Goal: Communication & Community: Answer question/provide support

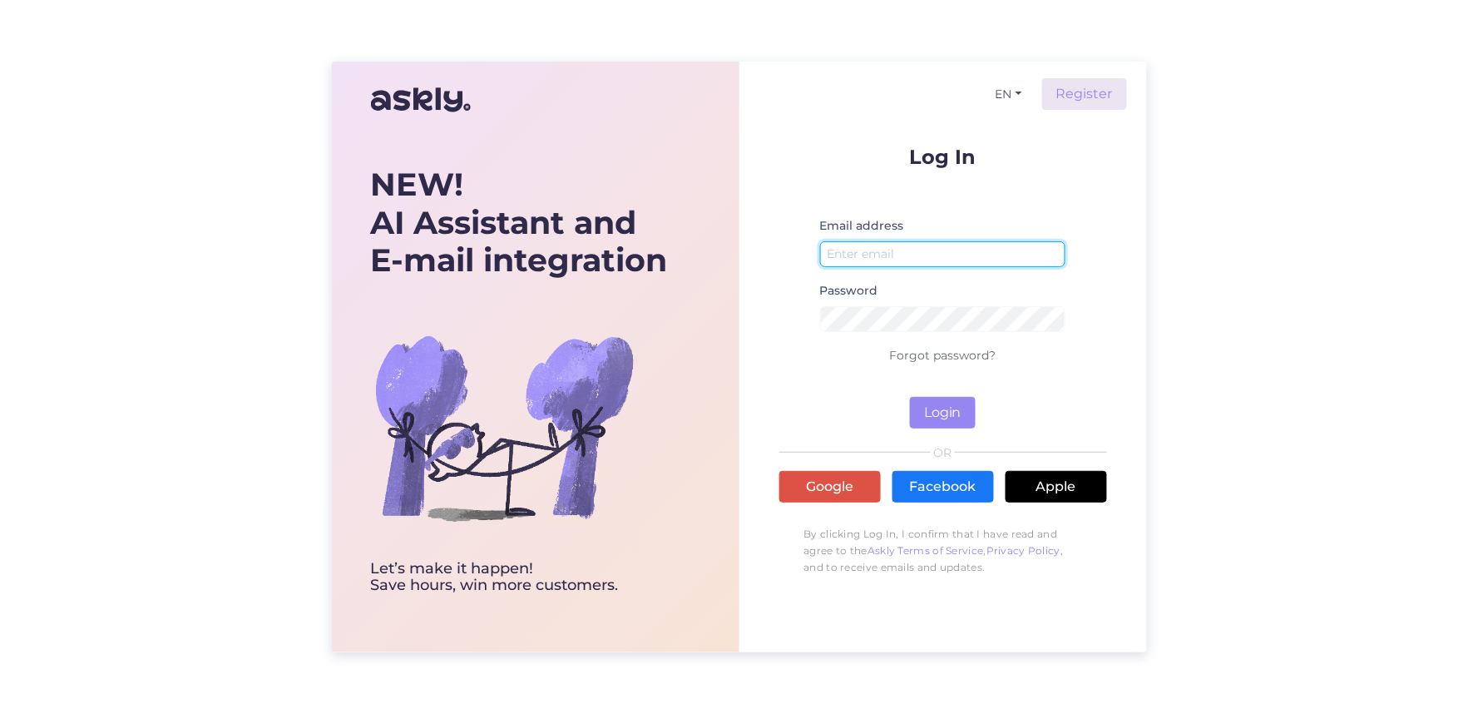
click at [860, 251] on input "email" at bounding box center [943, 254] width 246 height 26
type input "[EMAIL_ADDRESS][DOMAIN_NAME]"
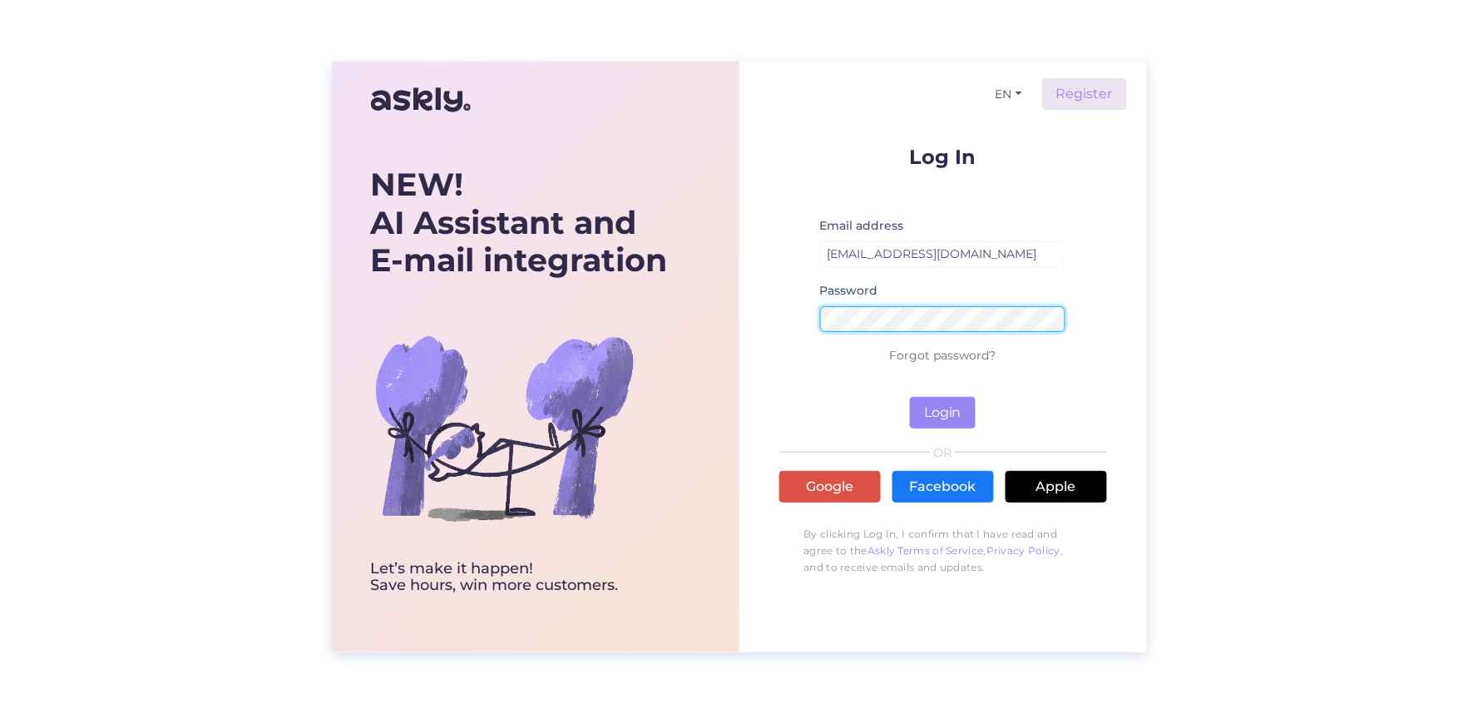
click at [910, 397] on button "Login" at bounding box center [943, 413] width 66 height 32
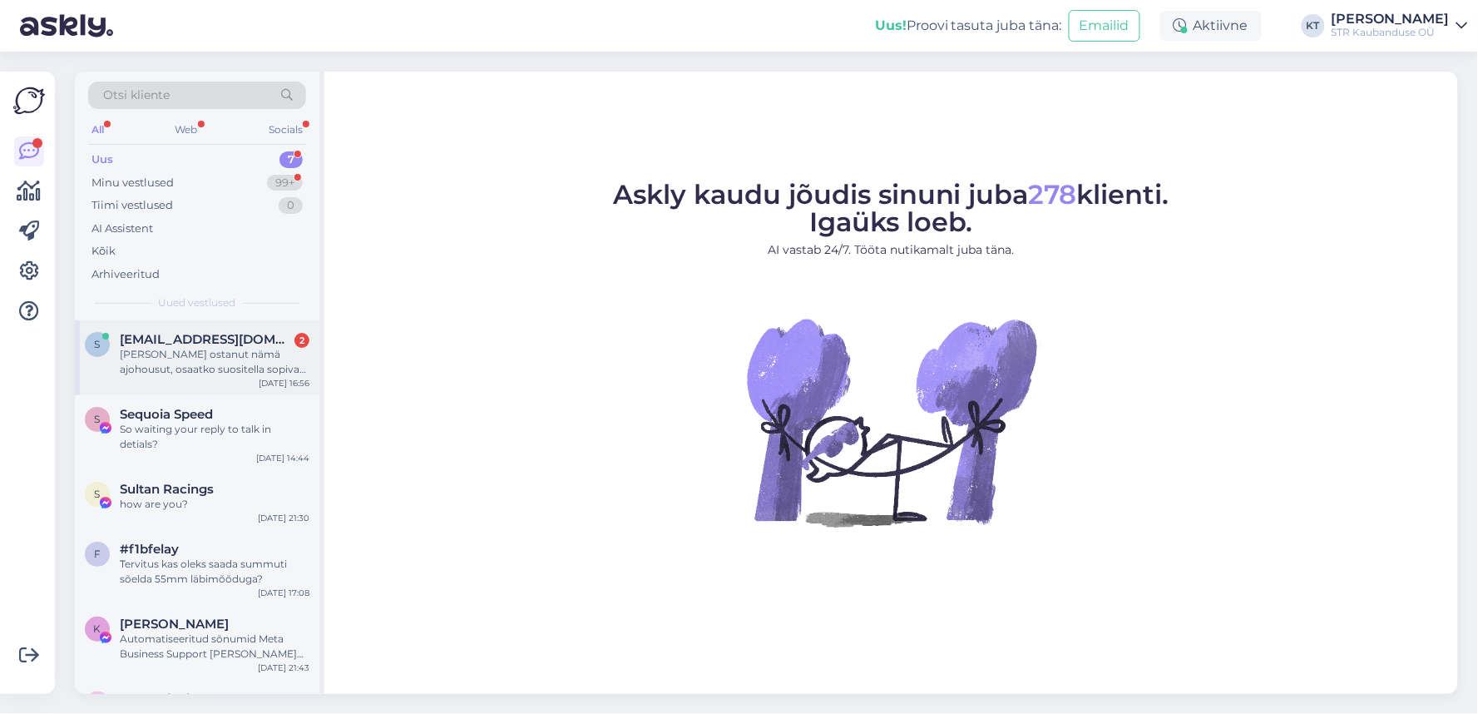
click at [209, 334] on span "[EMAIL_ADDRESS][DOMAIN_NAME]" at bounding box center [206, 339] width 173 height 15
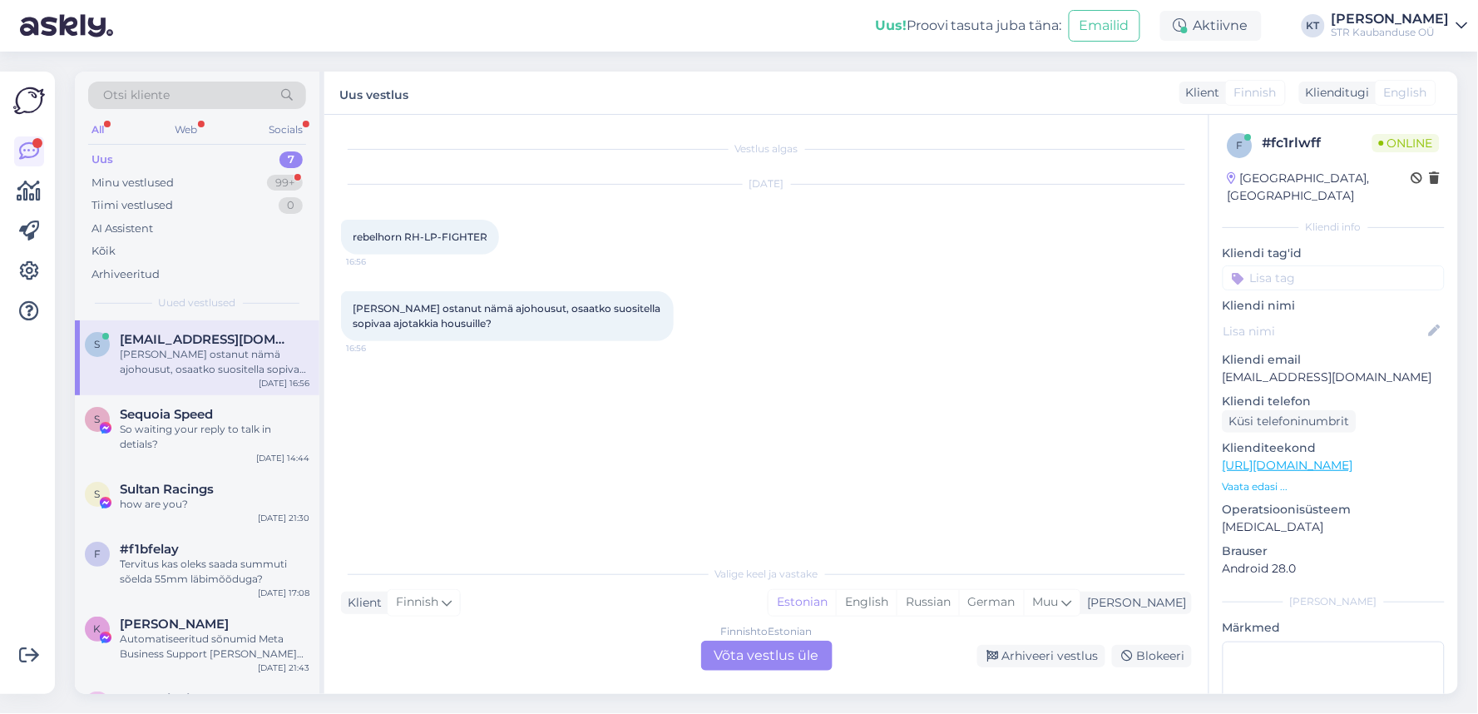
click at [741, 661] on div "Finnish to Estonian Võta vestlus üle" at bounding box center [766, 656] width 131 height 30
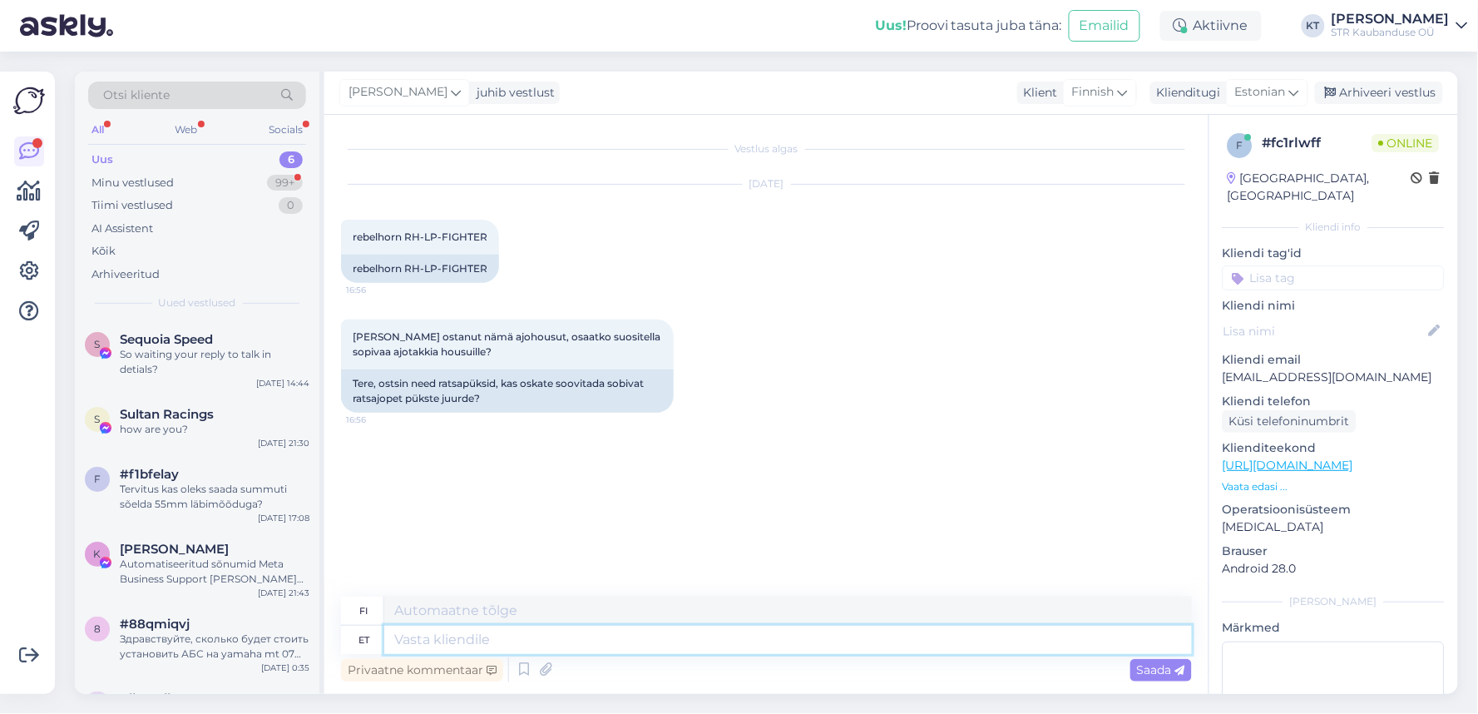
click at [480, 642] on textarea at bounding box center [788, 640] width 808 height 28
type textarea "Tere."
type textarea "Hei."
type textarea "Tere. Kahjuks"
type textarea "Hei. Valitettavasti"
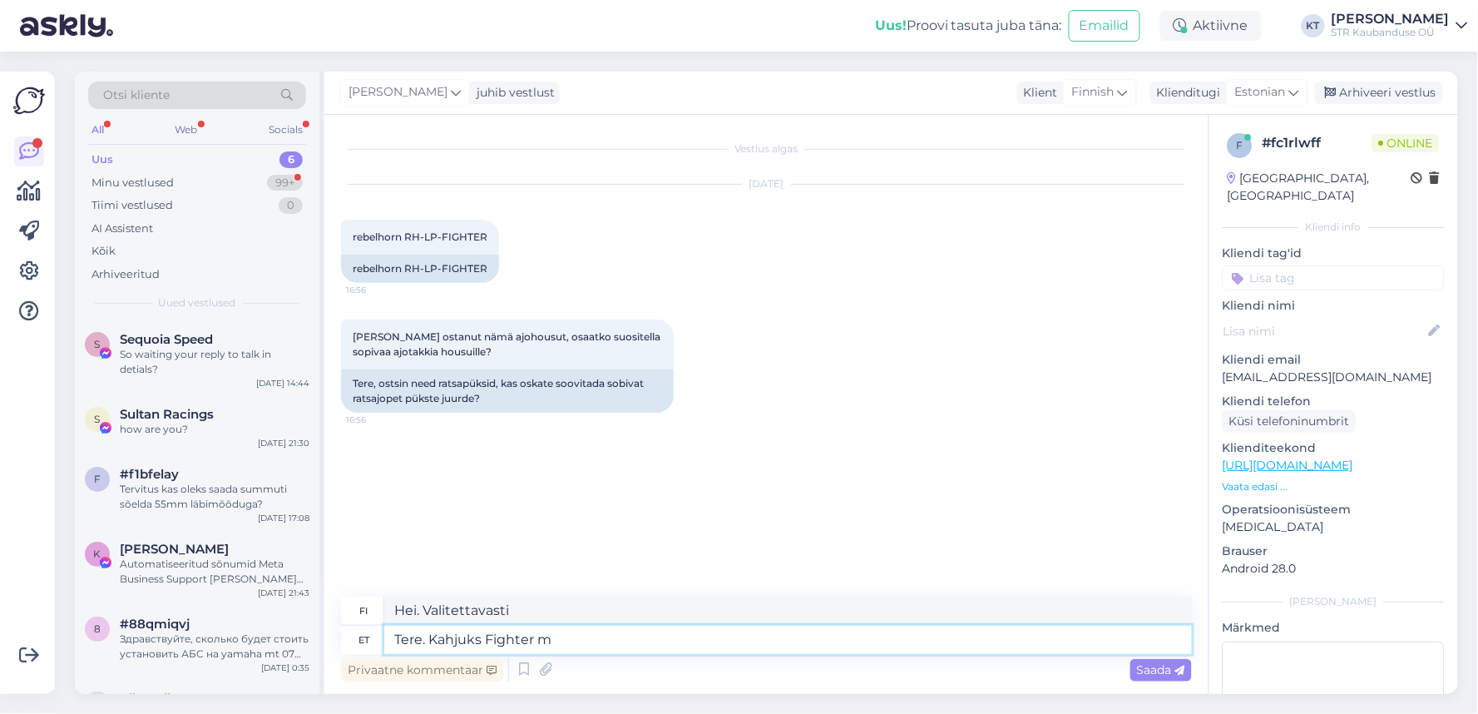
type textarea "Tere. Kahjuks Fighter mu"
type textarea "Hei. Anteeksi Fighter"
type textarea "Tere. Kahjuks Fighter mudelit enam"
type textarea "Hei. Valitettavasti Fighter-malli"
type textarea "Tere. Kahjuks Fighter mudelit enam ei"
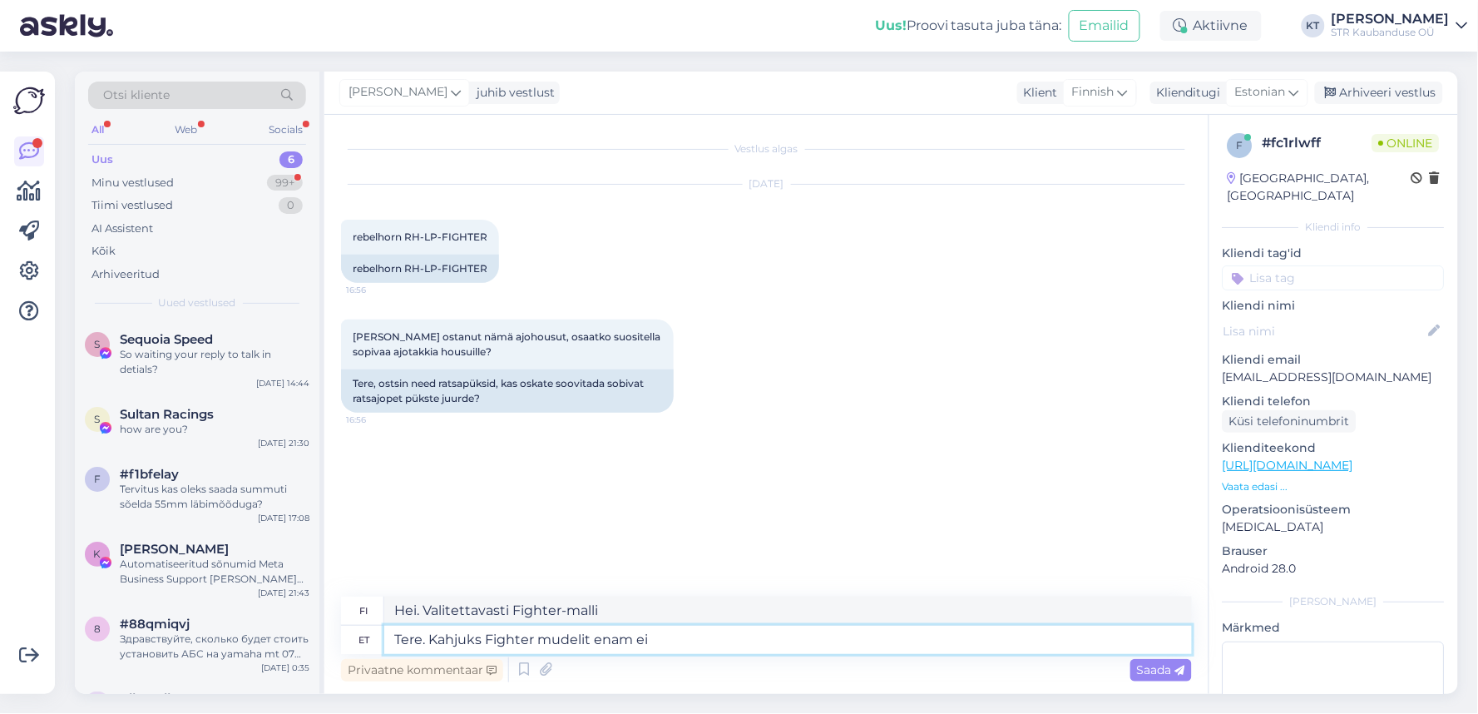
type textarea "Hei. Valitettavasti Fighter-[PERSON_NAME] ole enää saatavilla."
type textarea "Tere. Kahjuks Fighter mudelit enam ei toodeta. u"
type textarea "Hei. Valitettavasti Fighter-[PERSON_NAME] enää valmisteta."
type textarea "Tere. Kahjuks Fighter mudelit enam ei toodeta. Uus mu"
type textarea "Hei. Valitettavasti Fighter-[PERSON_NAME] enää valmisteta. Uusi"
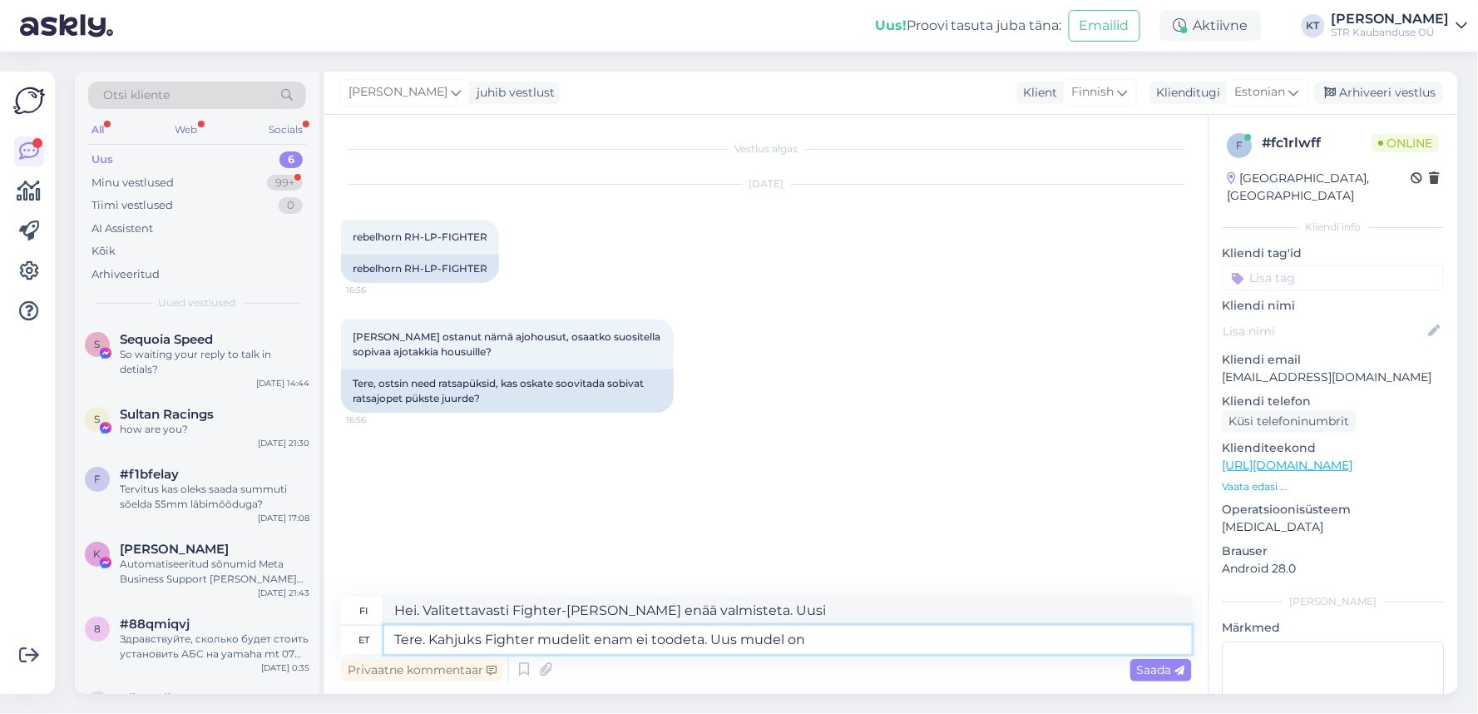
type textarea "Tere. Kahjuks Fighter mudelit enam ei toodeta. Uus mudel on"
type textarea "Hei. Valitettavasti Fighter-[PERSON_NAME] enää valmisteta. Uusi malli."
type textarea "Tere. Kahjuks Fighter mudelit enam ei toodeta. Uus mudel on I"
type textarea "Hei. Valitettavasti Fighter-[PERSON_NAME] enää valmisteta. Uusi malli on"
type textarea "Tere. Kahjuks Fighter mudelit enam ei toodeta. Uus mudel on Inferno. ne"
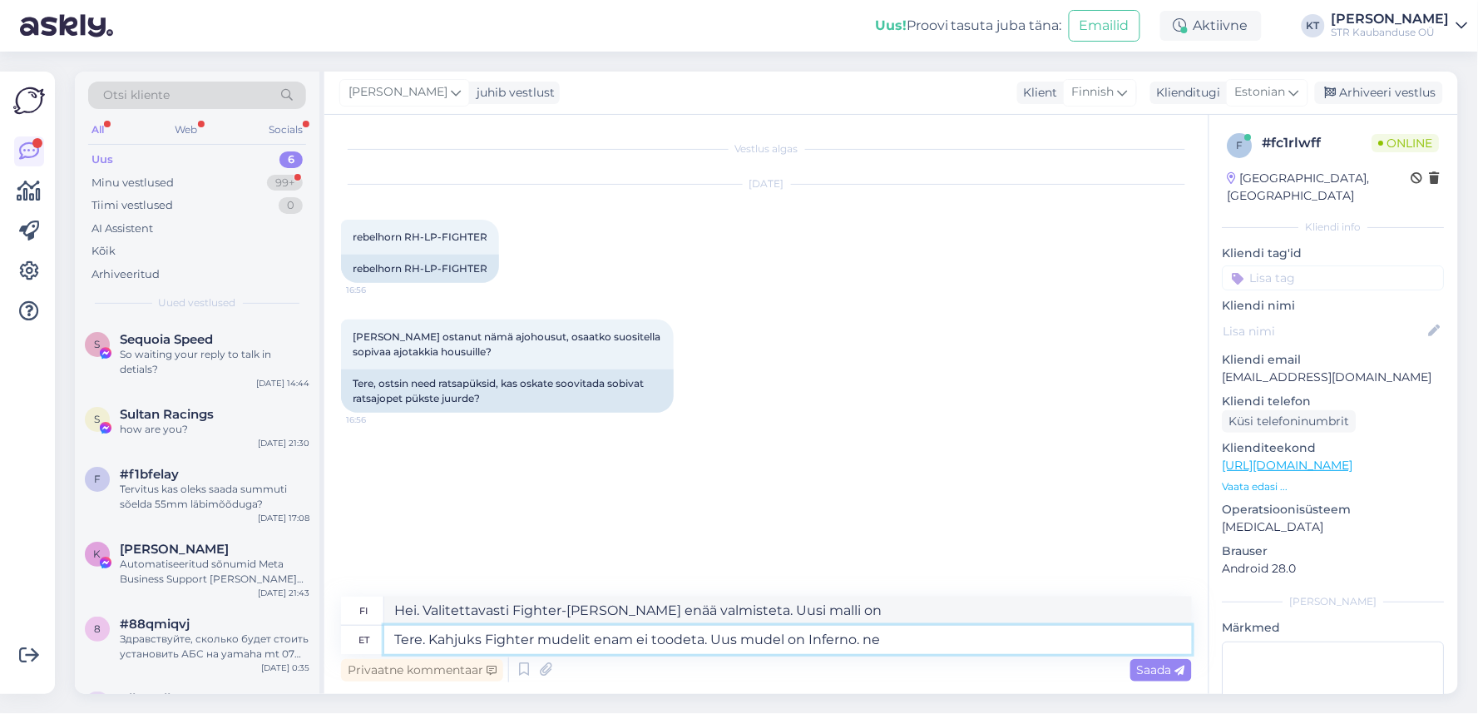
type textarea "Hei. Valitettavasti Fighter-[PERSON_NAME] enää valmisteta. Uusi malli on Infern…"
type textarea "Tere. Kahjuks Fighter mudelit enam ei toodeta. Uus mudel on Inferno. need sobiv…"
type textarea "Hei. Valitettavasti Fighter-[PERSON_NAME] enää valmisteta. Uusi malli on Infern…"
type textarea "Tere. Kahjuks Fighter mudelit enam ei toodeta. Uus mudel on Inferno. need sobiv…"
type textarea "Hei. Valitettavasti Fighter-[PERSON_NAME] enää valmisteta. Uusi malli on Infern…"
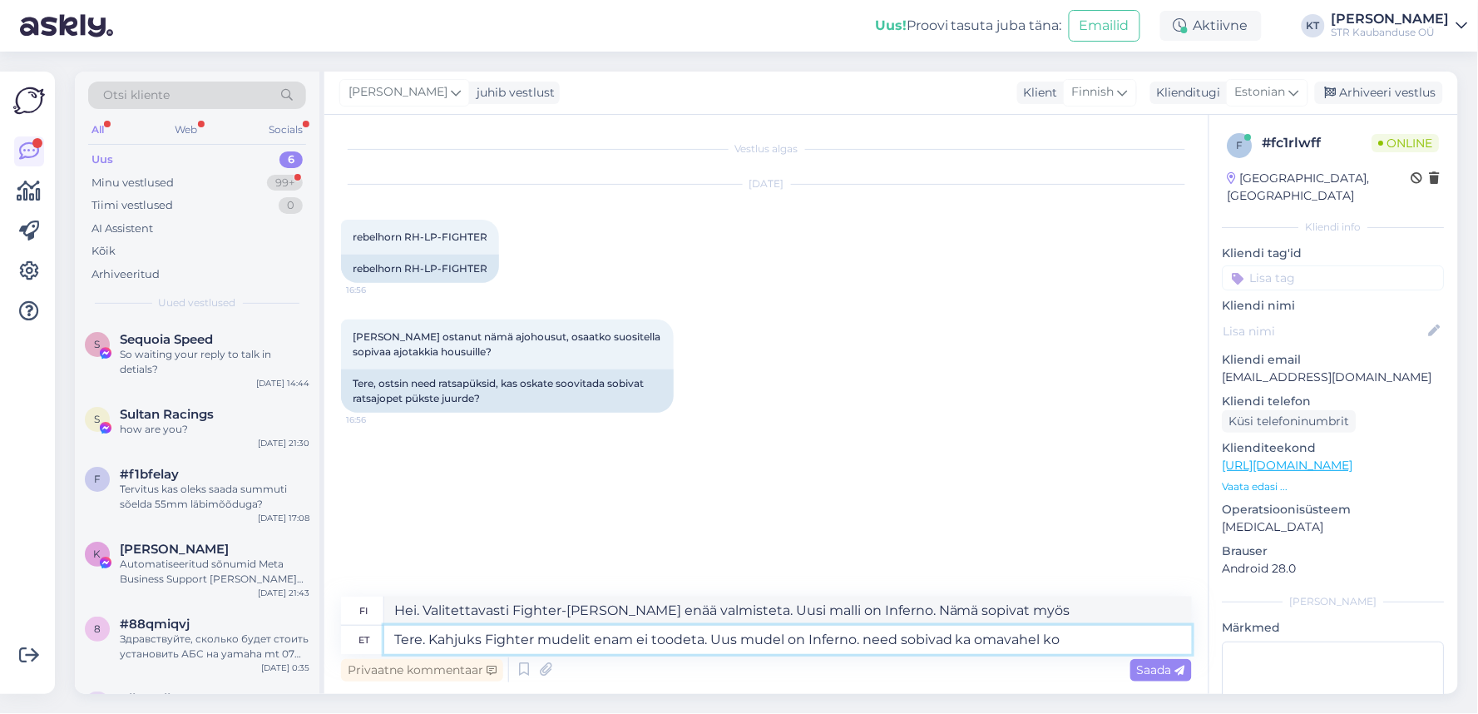
type textarea "Tere. Kahjuks Fighter mudelit enam ei toodeta. Uus mudel on Inferno. need sobiv…"
type textarea "Hei. Valitettavasti Fighter-[PERSON_NAME] enää valmisteta. Uusi malli on Infern…"
type textarea "Tere. Kahjuks Fighter mudelit enam ei toodeta. Uus mudel on Inferno. need sobiv…"
click at [1152, 666] on span "Saada" at bounding box center [1161, 669] width 48 height 15
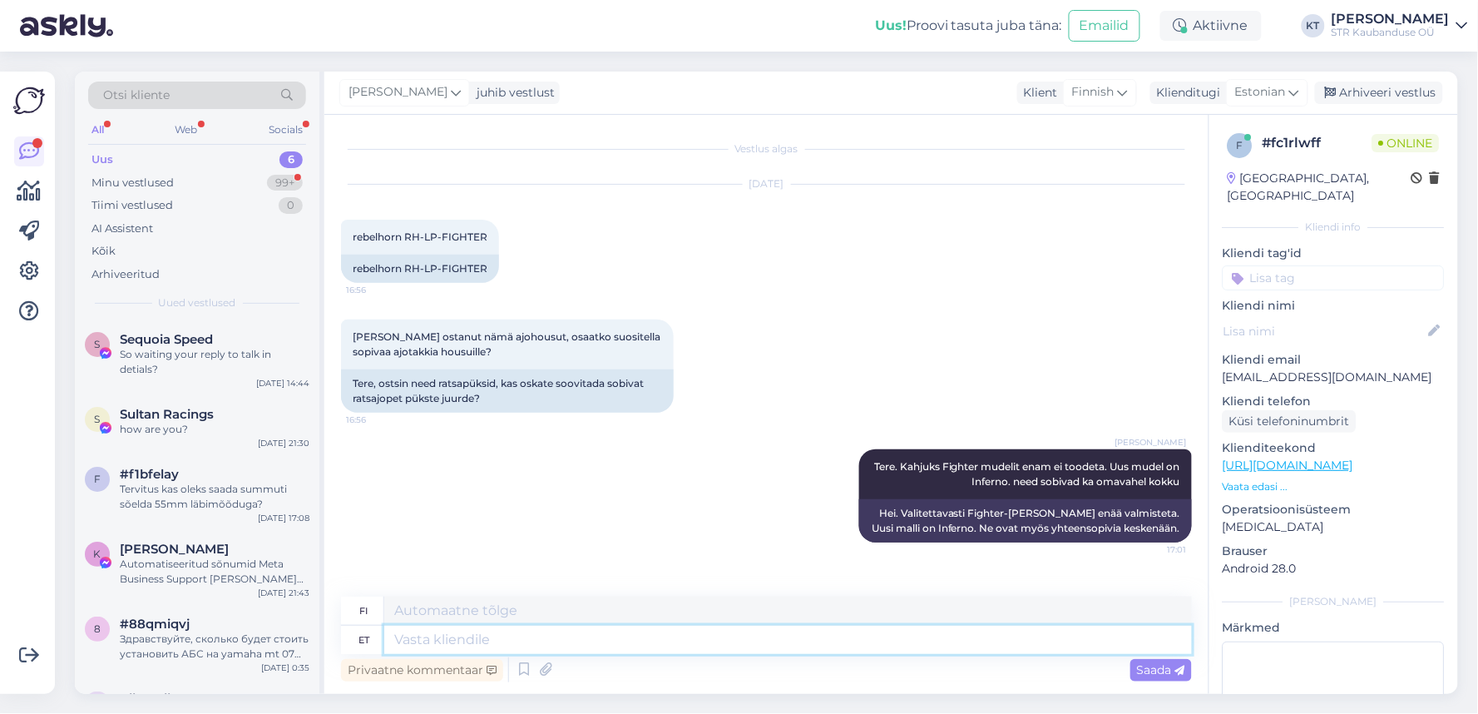
click at [1113, 644] on textarea at bounding box center [788, 640] width 808 height 28
paste textarea "[URL][DOMAIN_NAME]"
type textarea "[URL][DOMAIN_NAME]"
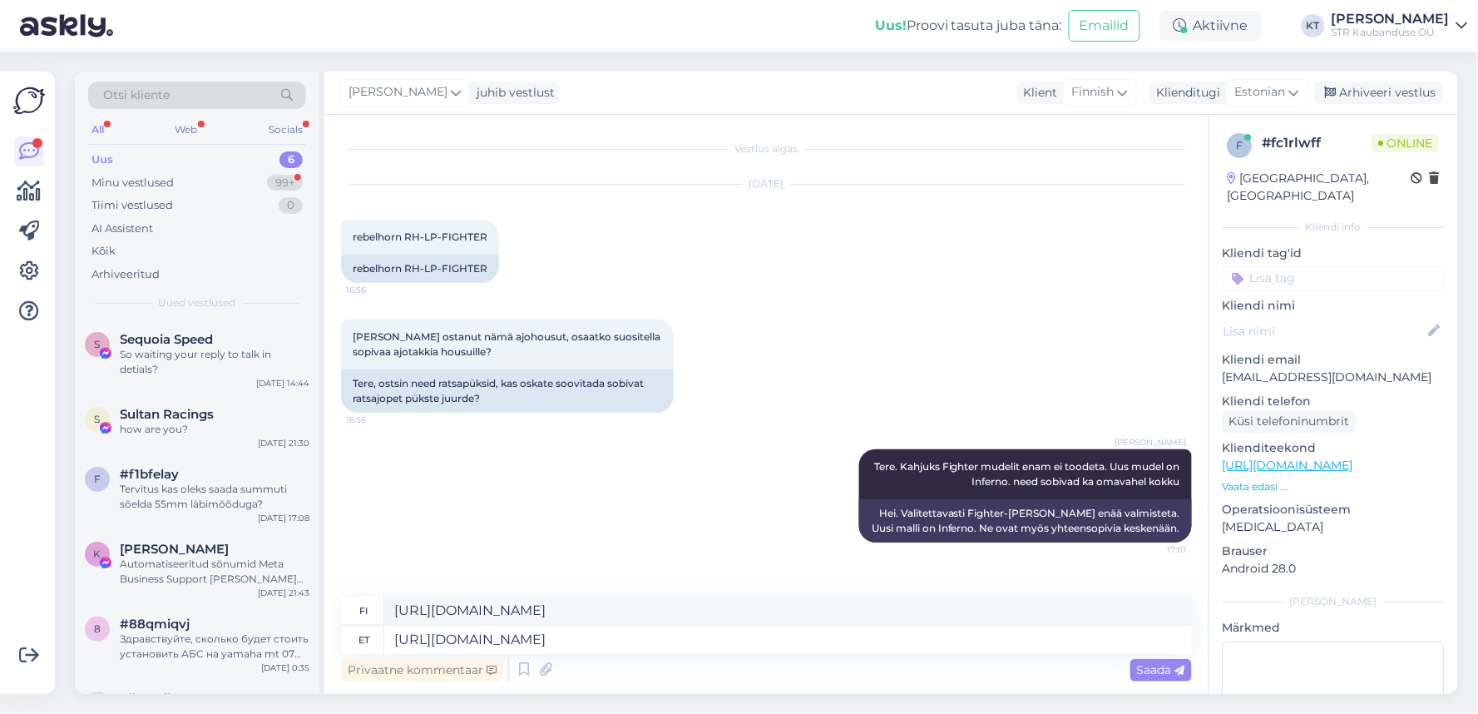
click at [1276, 479] on p "Vaata edasi ..." at bounding box center [1334, 486] width 222 height 15
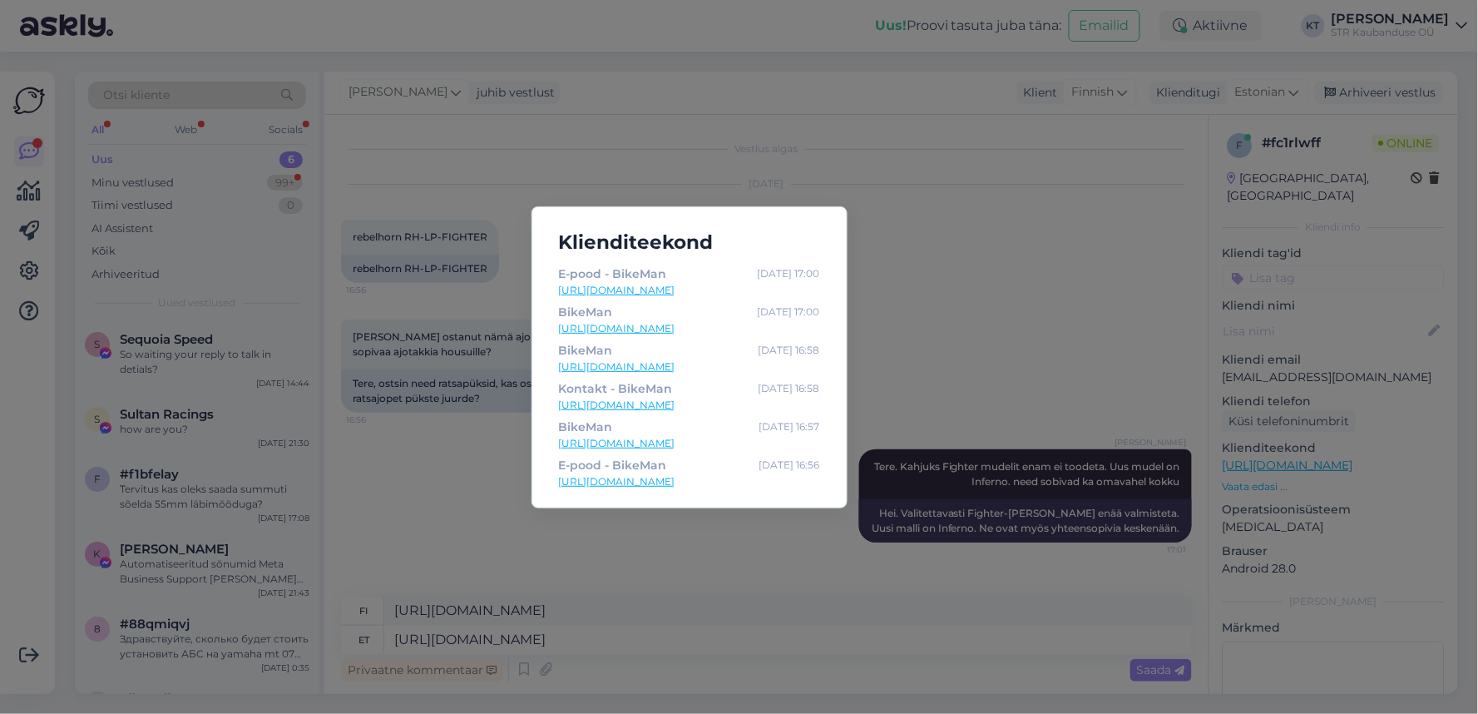
click at [876, 269] on div "Klienditeekond E-pood - BikeMan [DATE] 17:00 [URL][DOMAIN_NAME] BikeMan [DATE] …" at bounding box center [739, 357] width 1478 height 714
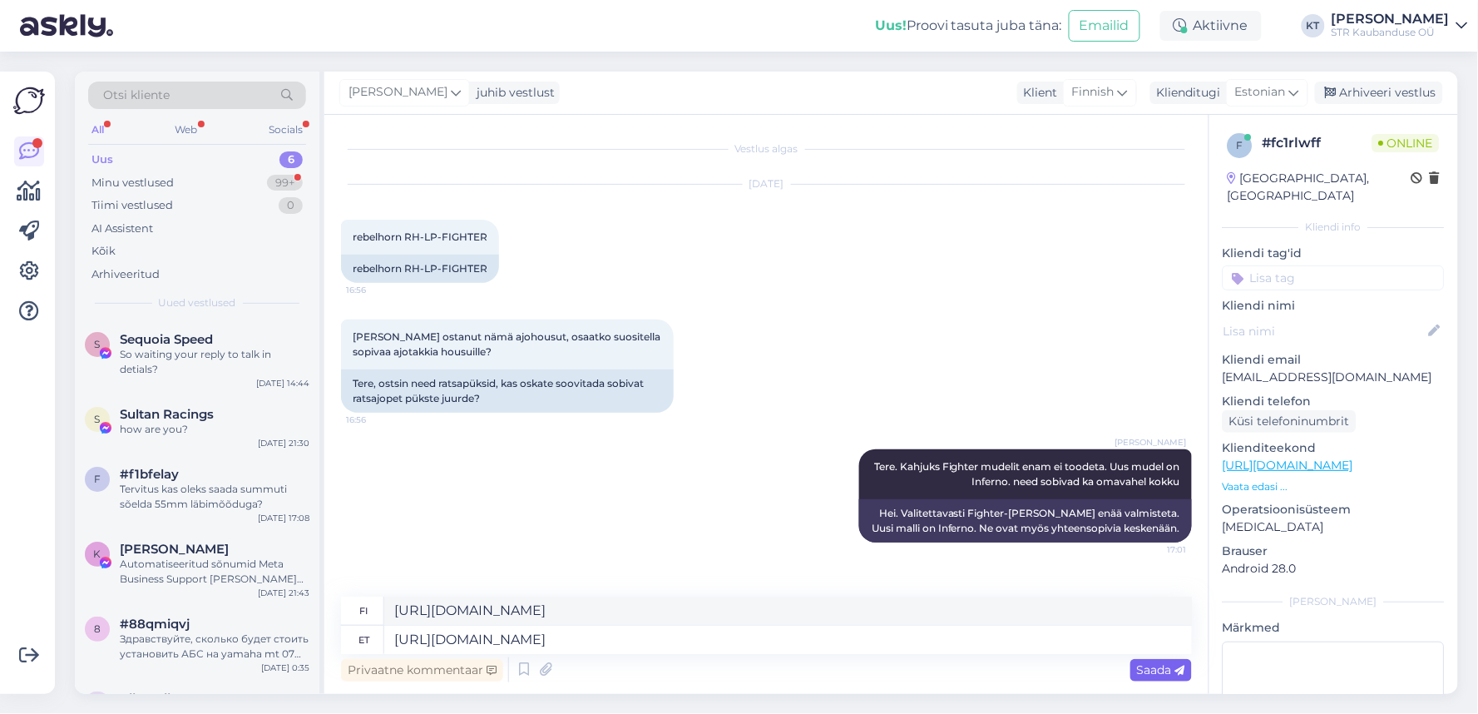
click at [1154, 679] on div "Saada" at bounding box center [1162, 670] width 62 height 22
